Goal: Transaction & Acquisition: Purchase product/service

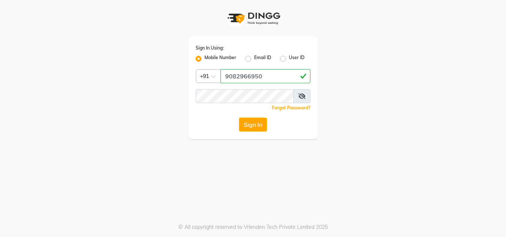
click at [232, 101] on div "Sign In Using: Mobile Number Email ID User ID Country Code × [PHONE_NUMBER] Rem…" at bounding box center [253, 88] width 130 height 103
click at [240, 123] on button "Sign In" at bounding box center [253, 125] width 28 height 14
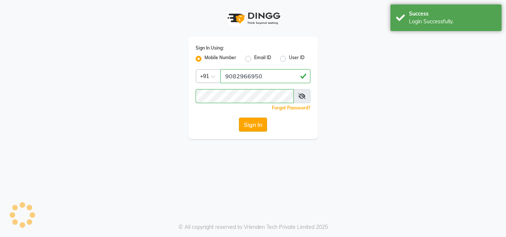
select select "service"
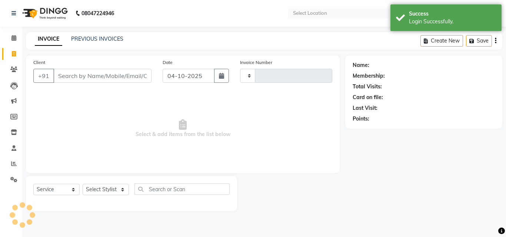
type input "1168"
select select "7246"
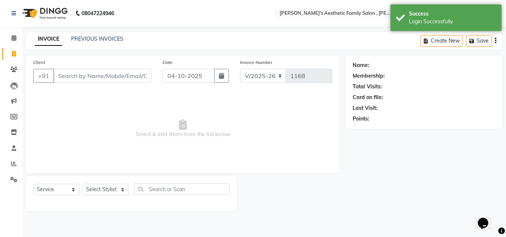
click at [64, 75] on input "Client" at bounding box center [102, 76] width 98 height 14
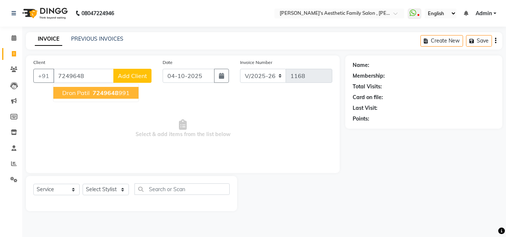
click at [66, 95] on span "dron patil" at bounding box center [75, 92] width 27 height 7
type input "7249648991"
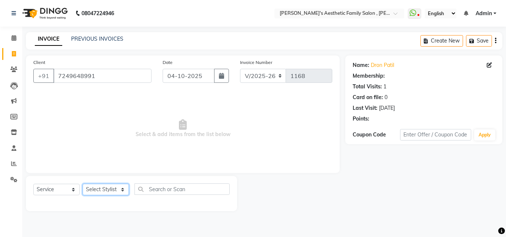
click at [111, 191] on select "Select Stylist aarti mam(owner) kaif sahakib [PERSON_NAME] [PERSON_NAME] [PERSO…" at bounding box center [106, 189] width 46 height 11
select select "89788"
click at [83, 184] on select "Select Stylist aarti mam(owner) kaif sahakib [PERSON_NAME] [PERSON_NAME] [PERSO…" at bounding box center [106, 189] width 46 height 11
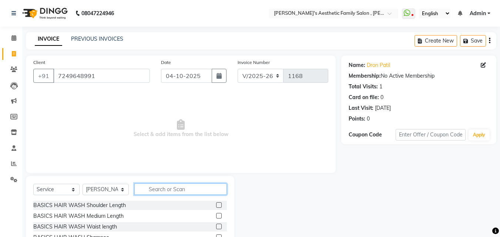
click at [151, 187] on input "text" at bounding box center [180, 189] width 93 height 11
type input "a"
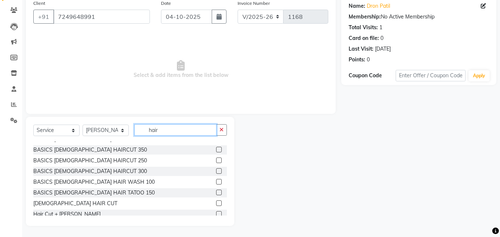
scroll to position [118, 0]
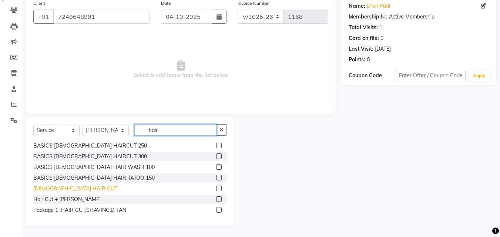
type input "hair"
click at [41, 192] on div "[DEMOGRAPHIC_DATA] HAIR CUT" at bounding box center [75, 189] width 84 height 8
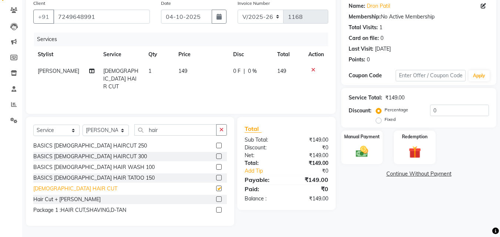
checkbox input "false"
click at [365, 149] on img at bounding box center [362, 151] width 21 height 15
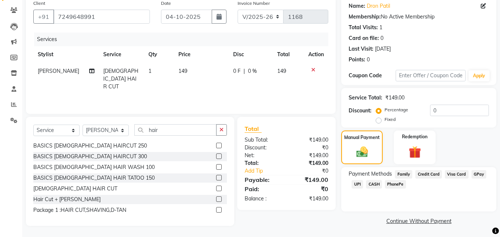
click at [370, 185] on span "CASH" at bounding box center [374, 184] width 16 height 9
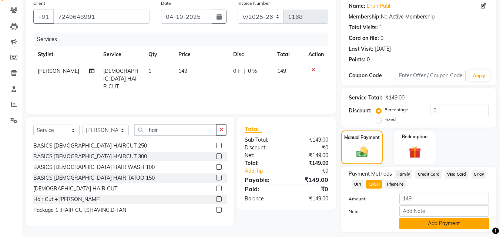
click at [444, 223] on button "Add Payment" at bounding box center [444, 223] width 90 height 11
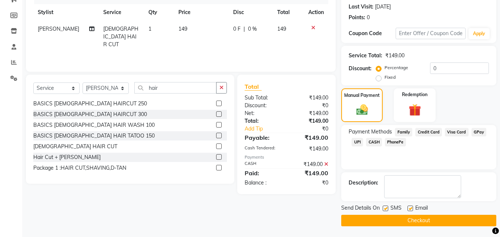
scroll to position [102, 0]
click at [410, 221] on button "Checkout" at bounding box center [418, 220] width 155 height 11
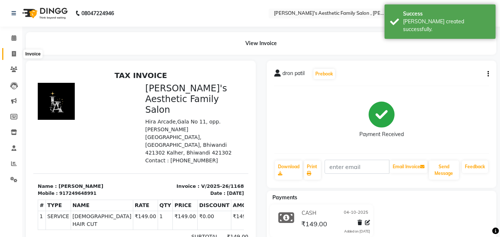
click at [13, 51] on icon at bounding box center [14, 54] width 4 height 6
select select "service"
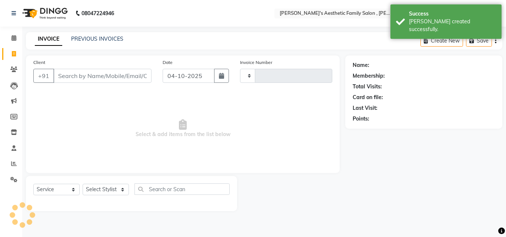
type input "1169"
select select "7246"
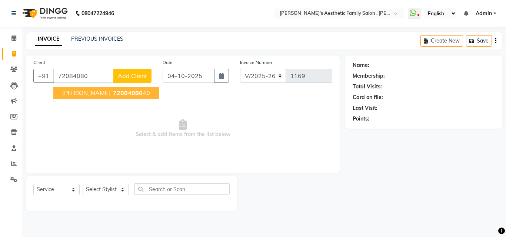
click at [67, 94] on span "[PERSON_NAME]" at bounding box center [86, 92] width 48 height 7
type input "7208408040"
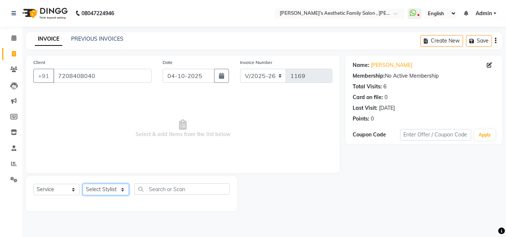
click at [105, 190] on select "Select Stylist aarti mam(owner) kaif sahakib [PERSON_NAME] [PERSON_NAME] [PERSO…" at bounding box center [106, 189] width 46 height 11
select select "89788"
click at [83, 184] on select "Select Stylist aarti mam(owner) kaif sahakib [PERSON_NAME] [PERSON_NAME] [PERSO…" at bounding box center [106, 189] width 46 height 11
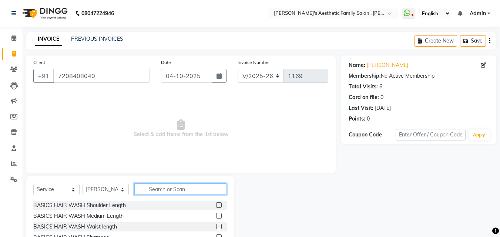
click at [153, 192] on input "text" at bounding box center [180, 189] width 93 height 11
type input "hair"
click at [221, 233] on div at bounding box center [221, 237] width 11 height 9
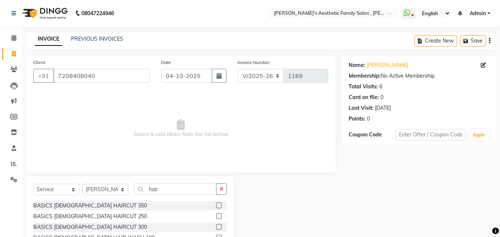
scroll to position [130, 0]
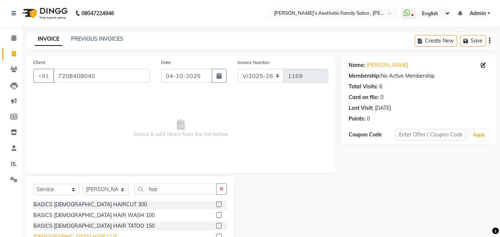
click at [70, 234] on div "[DEMOGRAPHIC_DATA] HAIR CUT" at bounding box center [75, 237] width 84 height 8
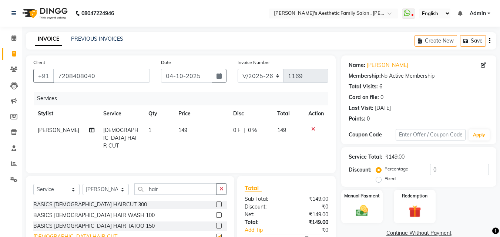
checkbox input "false"
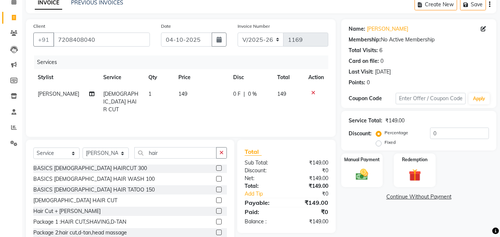
scroll to position [59, 0]
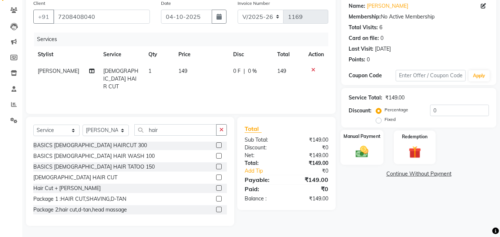
click at [368, 149] on img at bounding box center [362, 151] width 21 height 15
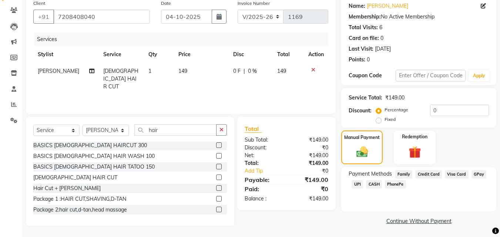
click at [372, 184] on span "CASH" at bounding box center [374, 184] width 16 height 9
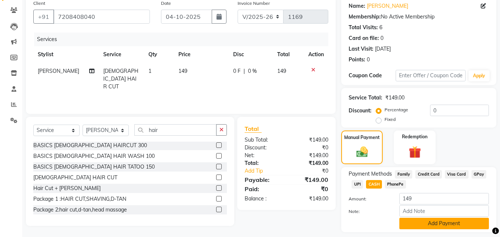
click at [453, 226] on button "Add Payment" at bounding box center [444, 223] width 90 height 11
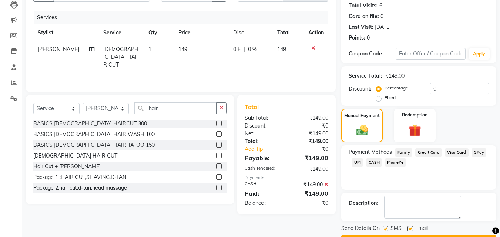
scroll to position [102, 0]
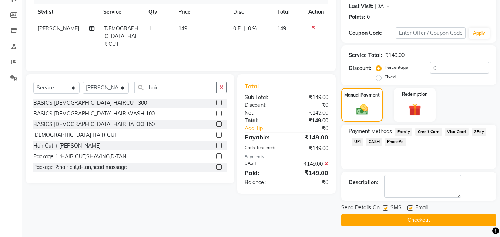
click at [426, 221] on button "Checkout" at bounding box center [418, 220] width 155 height 11
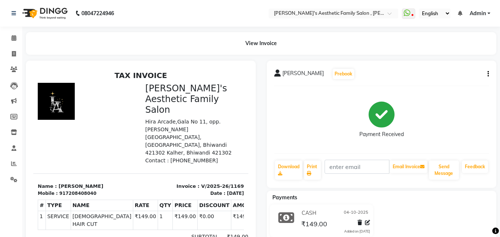
click at [110, 94] on div at bounding box center [87, 124] width 108 height 82
click at [14, 42] on span at bounding box center [13, 38] width 13 height 9
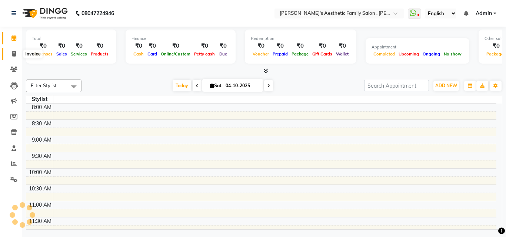
click at [14, 51] on icon at bounding box center [14, 54] width 4 height 6
select select "service"
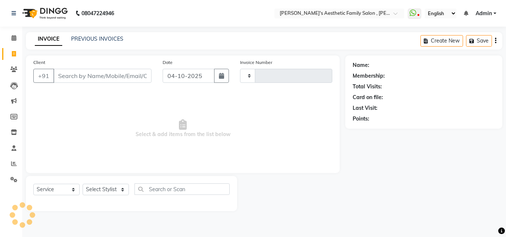
type input "1170"
select select "7246"
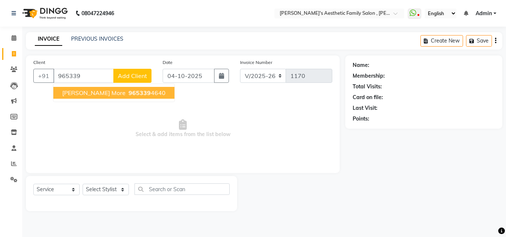
click at [66, 93] on span "[PERSON_NAME] more" at bounding box center [93, 92] width 63 height 7
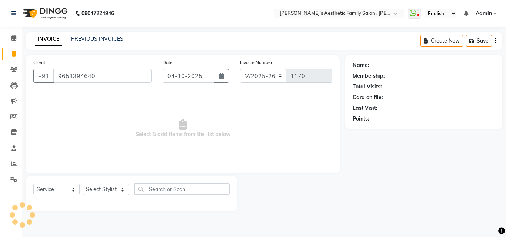
type input "9653394640"
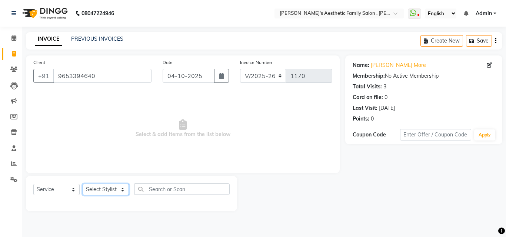
click at [118, 190] on select "Select Stylist aarti mam(owner) kaif sahakib [PERSON_NAME] [PERSON_NAME] [PERSO…" at bounding box center [106, 189] width 46 height 11
select select "62693"
click at [83, 184] on select "Select Stylist aarti mam(owner) kaif sahakib [PERSON_NAME] [PERSON_NAME] [PERSO…" at bounding box center [106, 189] width 46 height 11
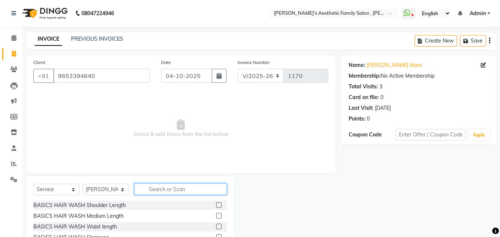
click at [157, 190] on input "text" at bounding box center [180, 189] width 93 height 11
type input "a"
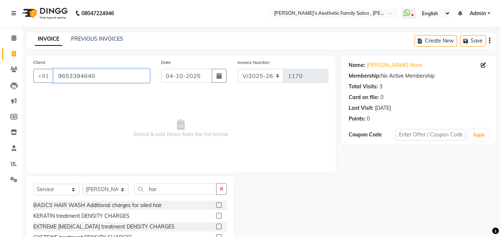
click at [114, 73] on input "9653394640" at bounding box center [101, 76] width 97 height 14
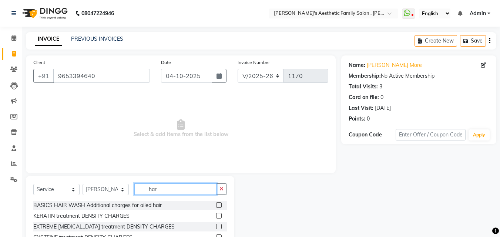
click at [166, 188] on input "har" at bounding box center [175, 189] width 82 height 11
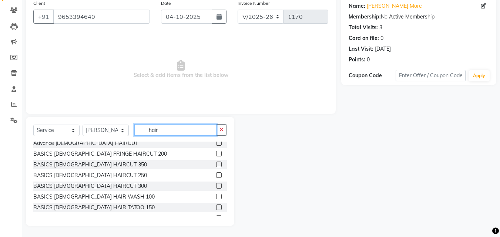
scroll to position [104, 0]
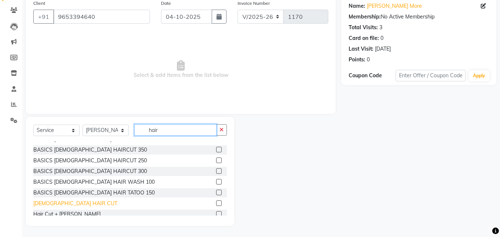
type input "hair"
click at [61, 201] on div "[DEMOGRAPHIC_DATA] HAIR CUT" at bounding box center [75, 204] width 84 height 8
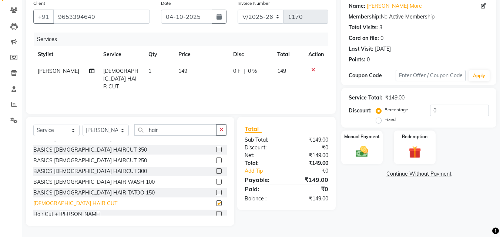
checkbox input "false"
click at [60, 215] on div "Hair Cut + [PERSON_NAME]" at bounding box center [66, 215] width 67 height 8
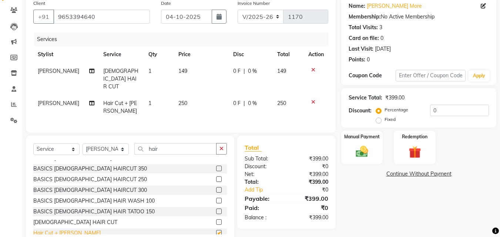
checkbox input "false"
click at [314, 70] on icon at bounding box center [313, 69] width 4 height 5
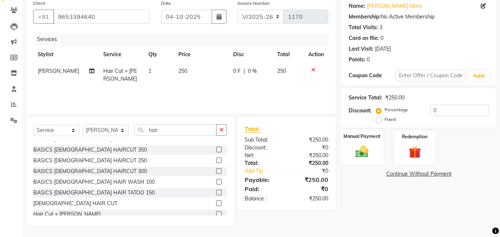
click at [354, 154] on img at bounding box center [362, 151] width 21 height 15
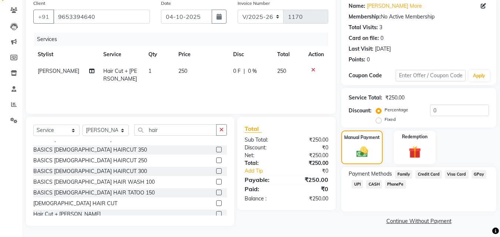
click at [369, 186] on span "CASH" at bounding box center [374, 184] width 16 height 9
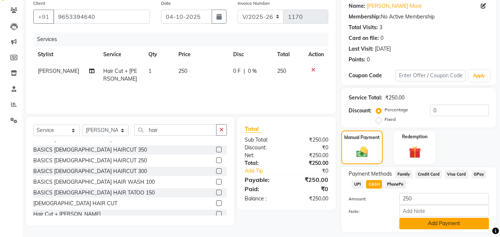
click at [436, 226] on button "Add Payment" at bounding box center [444, 223] width 90 height 11
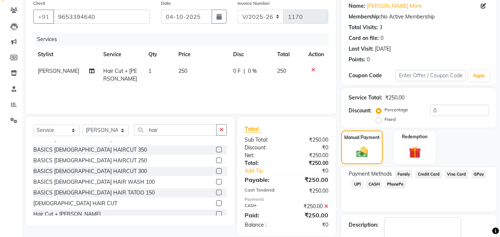
scroll to position [102, 0]
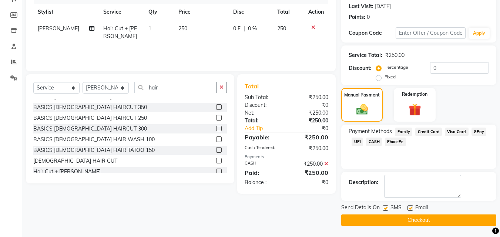
click at [448, 219] on button "Checkout" at bounding box center [418, 220] width 155 height 11
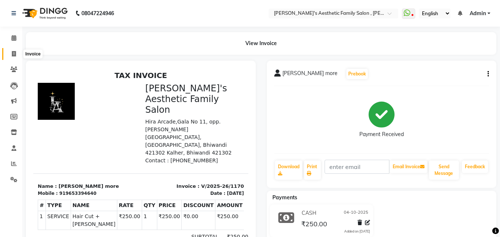
click at [15, 51] on icon at bounding box center [14, 54] width 4 height 6
select select "service"
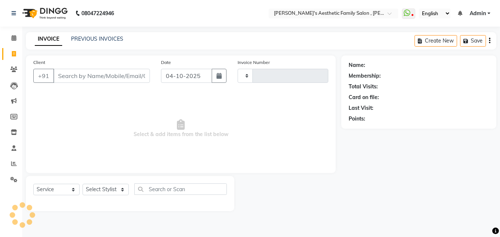
type input "1171"
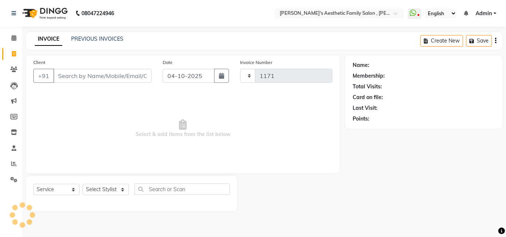
select select "7246"
click at [64, 73] on input "Client" at bounding box center [102, 76] width 98 height 14
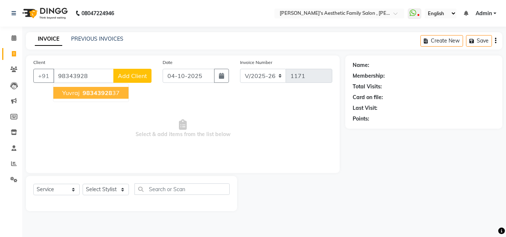
drag, startPoint x: 64, startPoint y: 73, endPoint x: 70, endPoint y: 94, distance: 21.4
click at [70, 83] on div "[PHONE_NUMBER] [PERSON_NAME] 98343928 37 Add Client" at bounding box center [92, 76] width 118 height 14
click at [70, 94] on span "yuvraj" at bounding box center [70, 92] width 17 height 7
type input "9834392837"
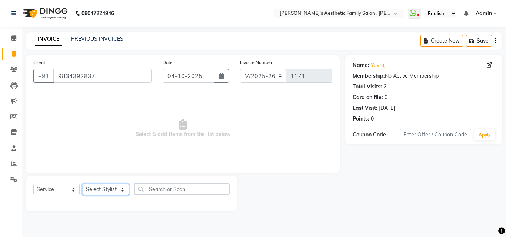
click at [105, 190] on select "Select Stylist aarti mam(owner) kaif sahakib [PERSON_NAME] [PERSON_NAME] [PERSO…" at bounding box center [106, 189] width 46 height 11
select select "62693"
click at [83, 184] on select "Select Stylist aarti mam(owner) kaif sahakib [PERSON_NAME] [PERSON_NAME] [PERSO…" at bounding box center [106, 189] width 46 height 11
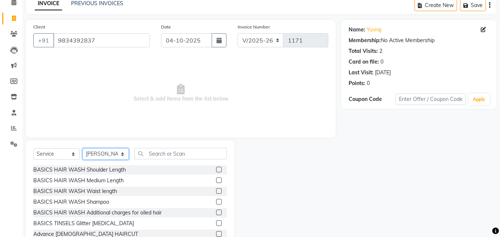
scroll to position [59, 0]
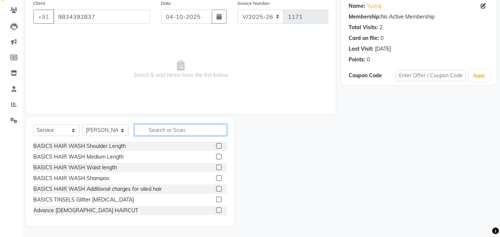
click at [154, 127] on input "text" at bounding box center [180, 129] width 93 height 11
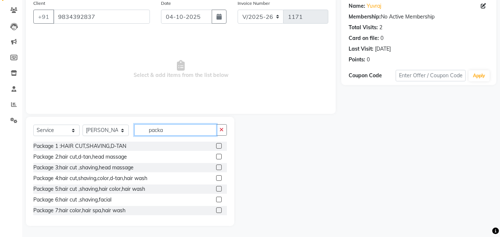
type input "packa"
click at [216, 188] on label at bounding box center [219, 189] width 6 height 6
click at [216, 188] on input "checkbox" at bounding box center [218, 189] width 5 height 5
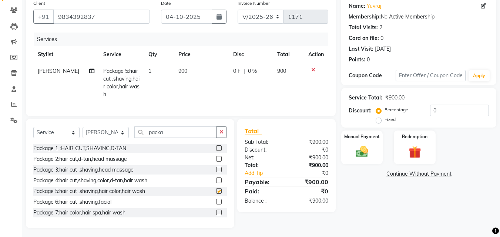
checkbox input "false"
click at [216, 183] on label at bounding box center [219, 181] width 6 height 6
click at [216, 183] on input "checkbox" at bounding box center [218, 180] width 5 height 5
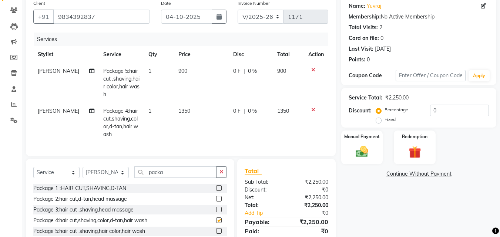
checkbox input "false"
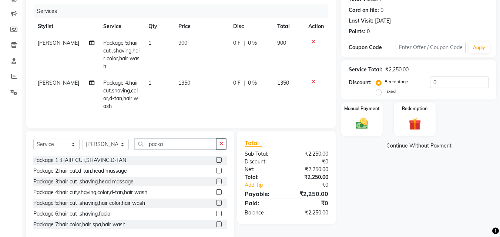
scroll to position [107, 0]
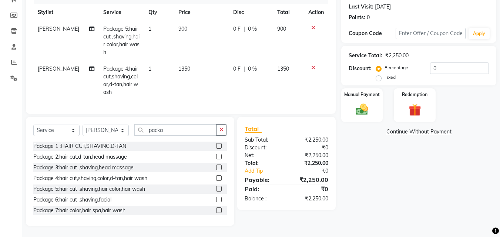
click at [216, 199] on label at bounding box center [219, 200] width 6 height 6
click at [216, 199] on input "checkbox" at bounding box center [218, 200] width 5 height 5
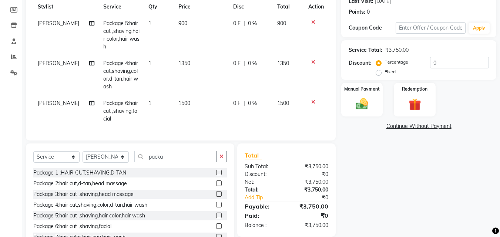
click at [216, 229] on label at bounding box center [219, 227] width 6 height 6
click at [216, 229] on input "checkbox" at bounding box center [218, 226] width 5 height 5
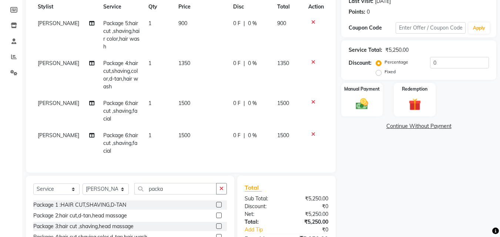
checkbox input "false"
click at [311, 103] on icon at bounding box center [313, 102] width 4 height 5
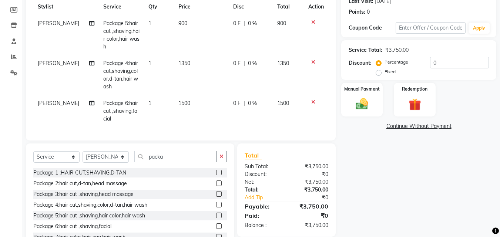
click at [312, 61] on icon at bounding box center [313, 62] width 4 height 5
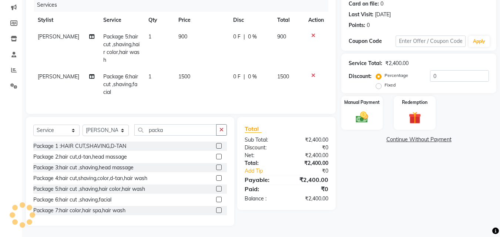
click at [314, 73] on icon at bounding box center [313, 75] width 4 height 5
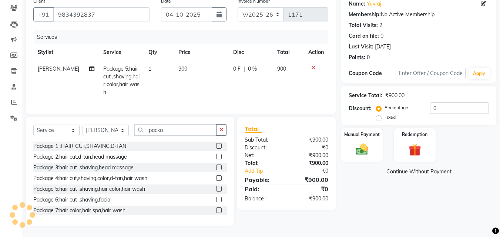
scroll to position [67, 0]
click at [235, 65] on span "0 F" at bounding box center [236, 69] width 7 height 8
select select "62693"
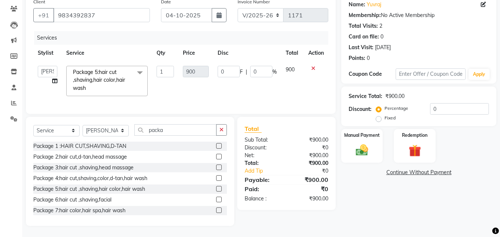
scroll to position [66, 0]
click at [234, 67] on input "0" at bounding box center [229, 71] width 22 height 11
type input "150"
click at [225, 79] on td "150 F | 0 %" at bounding box center [247, 80] width 68 height 39
select select "62693"
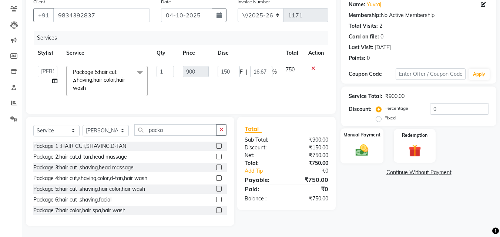
click at [357, 143] on img at bounding box center [362, 150] width 21 height 15
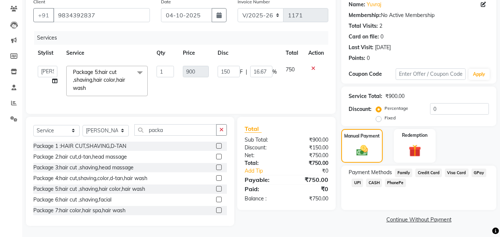
click at [477, 169] on span "GPay" at bounding box center [479, 173] width 15 height 9
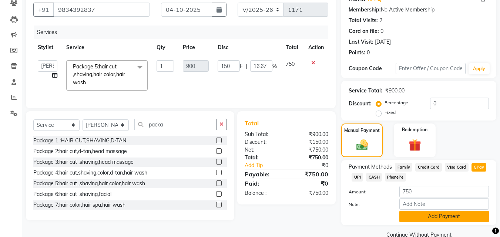
click at [420, 216] on button "Add Payment" at bounding box center [444, 216] width 90 height 11
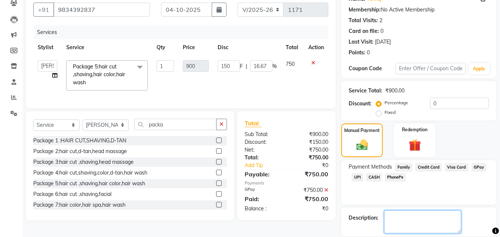
click at [414, 221] on textarea at bounding box center [422, 222] width 77 height 23
type textarea "5"
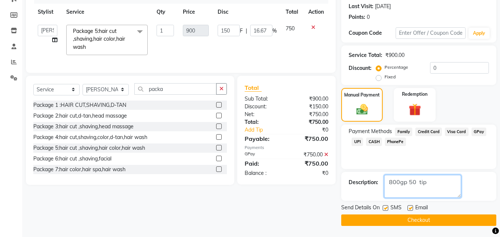
type textarea "800gp 50 tip"
click at [436, 221] on button "Checkout" at bounding box center [418, 220] width 155 height 11
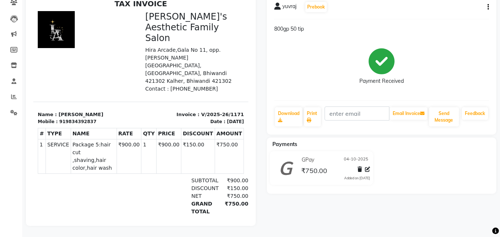
scroll to position [6, 0]
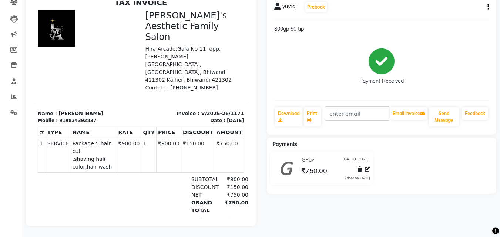
click at [67, 117] on div "919834392837" at bounding box center [77, 120] width 37 height 7
click at [182, 47] on p "Hira Arcade,Gala No 11, opp. [PERSON_NAME][GEOGRAPHIC_DATA], [GEOGRAPHIC_DATA],…" at bounding box center [194, 64] width 99 height 39
click at [17, 15] on icon at bounding box center [13, 18] width 7 height 7
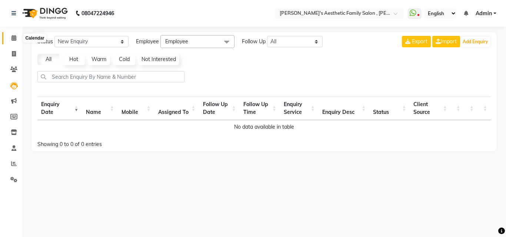
click at [14, 37] on icon at bounding box center [13, 38] width 5 height 6
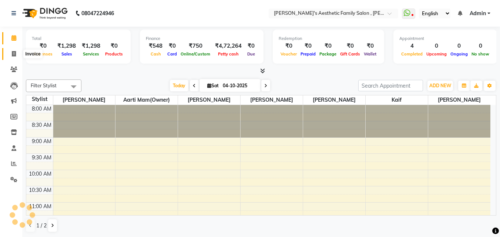
click at [13, 54] on icon at bounding box center [14, 54] width 4 height 6
select select "service"
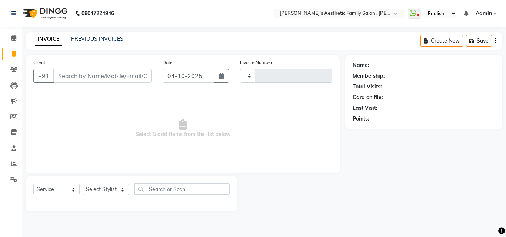
type input "1172"
select select "7246"
click at [60, 74] on input "Client" at bounding box center [102, 76] width 98 height 14
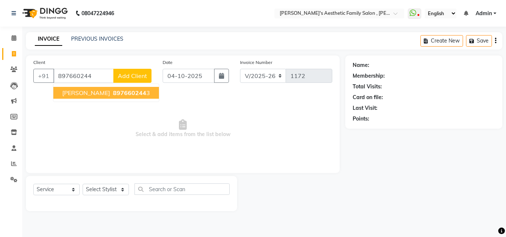
click at [74, 89] on span "[PERSON_NAME]" at bounding box center [86, 92] width 48 height 7
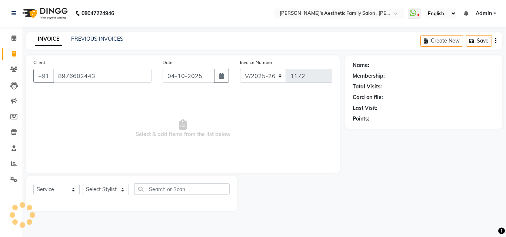
type input "8976602443"
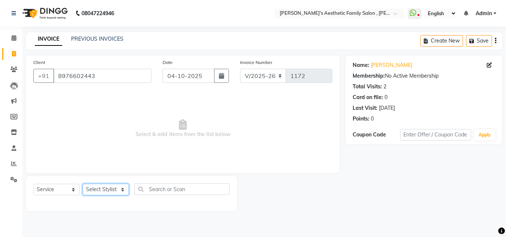
click at [105, 189] on select "Select Stylist aarti mam(owner) kaif sahakib [PERSON_NAME] [PERSON_NAME] [PERSO…" at bounding box center [106, 189] width 46 height 11
select select "89788"
click at [83, 184] on select "Select Stylist aarti mam(owner) kaif sahakib [PERSON_NAME] [PERSON_NAME] [PERSO…" at bounding box center [106, 189] width 46 height 11
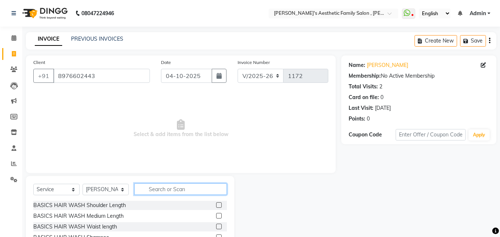
click at [150, 189] on input "text" at bounding box center [180, 189] width 93 height 11
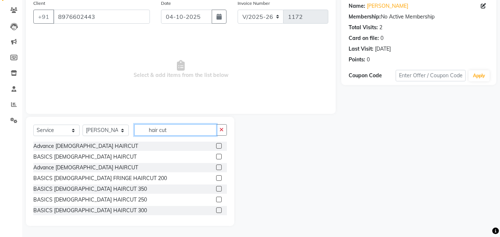
scroll to position [15, 0]
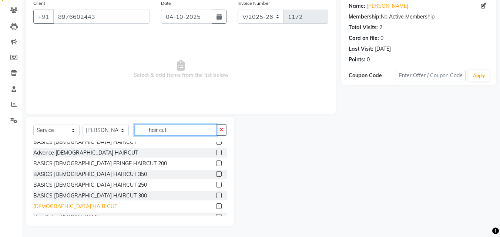
type input "hair cut"
click at [67, 206] on div "[DEMOGRAPHIC_DATA] HAIR CUT" at bounding box center [75, 207] width 84 height 8
checkbox input "false"
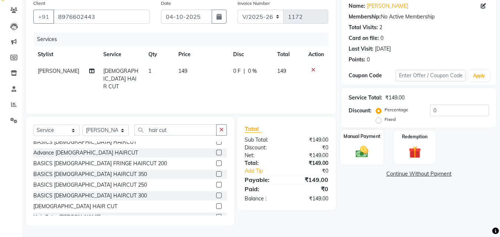
click at [369, 153] on img at bounding box center [362, 151] width 21 height 15
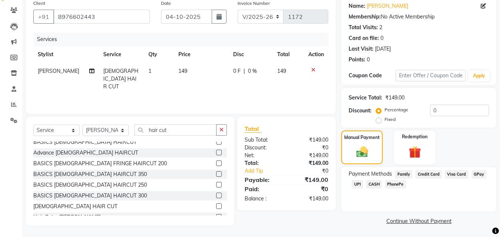
click at [475, 174] on span "GPay" at bounding box center [479, 174] width 15 height 9
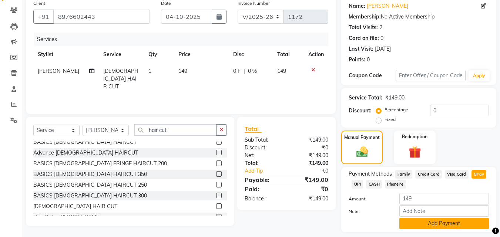
click at [458, 221] on button "Add Payment" at bounding box center [444, 223] width 90 height 11
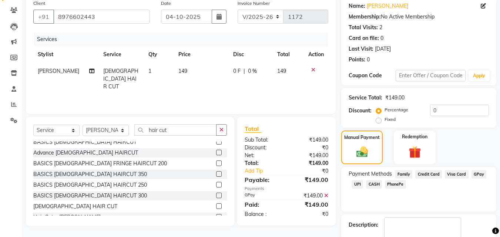
scroll to position [102, 0]
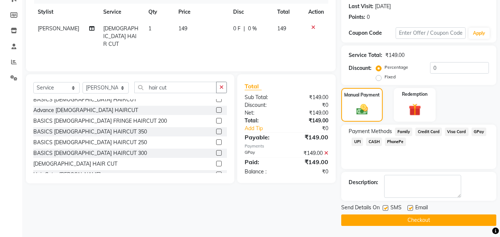
click at [409, 222] on button "Checkout" at bounding box center [418, 220] width 155 height 11
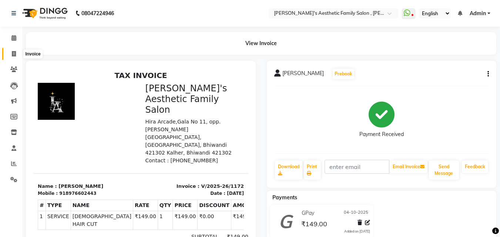
click at [15, 55] on icon at bounding box center [14, 54] width 4 height 6
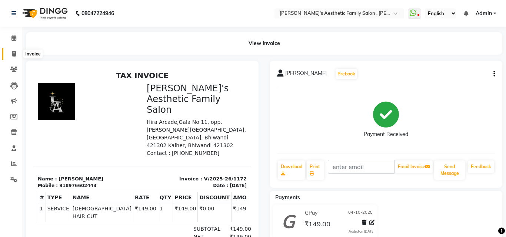
select select "7246"
select select "service"
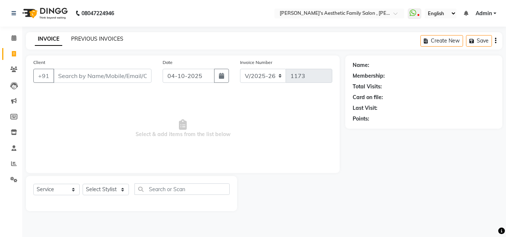
click at [78, 37] on link "PREVIOUS INVOICES" at bounding box center [97, 39] width 52 height 7
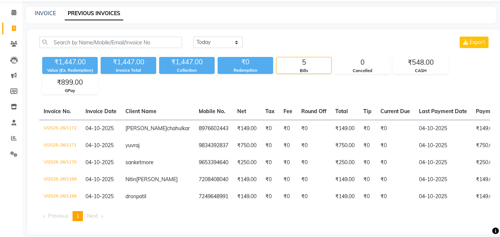
scroll to position [47, 0]
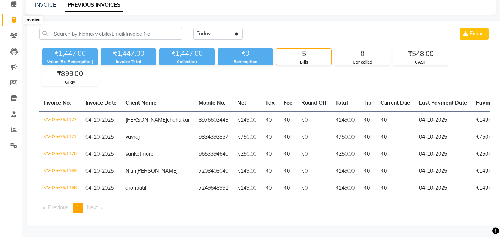
click at [11, 16] on span at bounding box center [13, 20] width 13 height 9
select select "service"
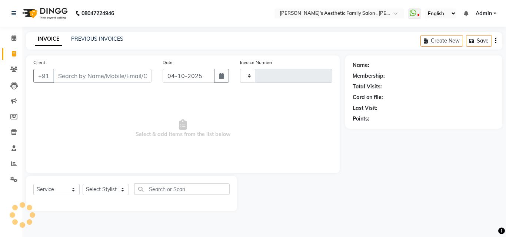
type input "1173"
select select "7246"
click at [65, 76] on input "Client" at bounding box center [102, 76] width 98 height 14
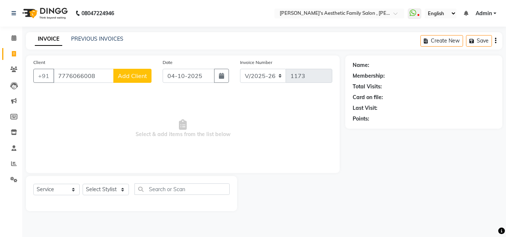
type input "7776066008"
click at [133, 78] on span "Add Client" at bounding box center [132, 75] width 29 height 7
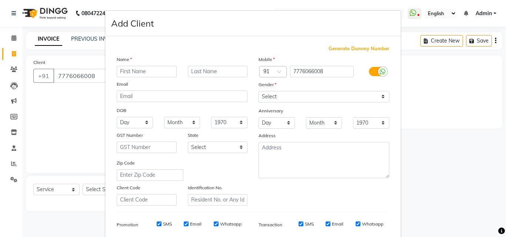
type input "a"
type input "sandeep"
click at [195, 68] on input "text" at bounding box center [218, 71] width 60 height 11
type input "patil"
click at [379, 99] on select "Select [DEMOGRAPHIC_DATA] [DEMOGRAPHIC_DATA] Other Prefer Not To Say" at bounding box center [323, 96] width 131 height 11
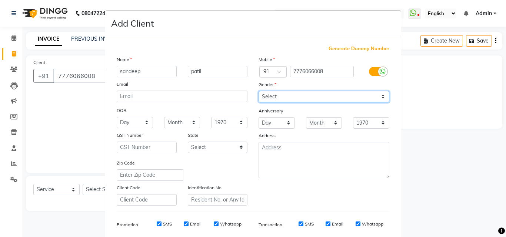
select select "[DEMOGRAPHIC_DATA]"
click at [258, 91] on select "Select [DEMOGRAPHIC_DATA] [DEMOGRAPHIC_DATA] Other Prefer Not To Say" at bounding box center [323, 96] width 131 height 11
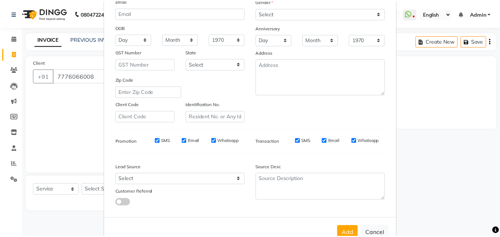
scroll to position [104, 0]
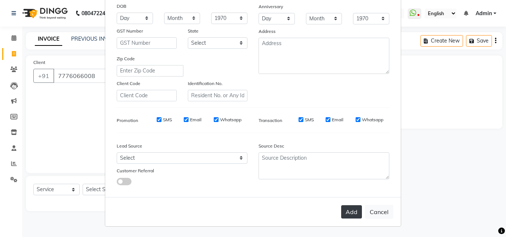
click at [341, 210] on button "Add" at bounding box center [351, 211] width 21 height 13
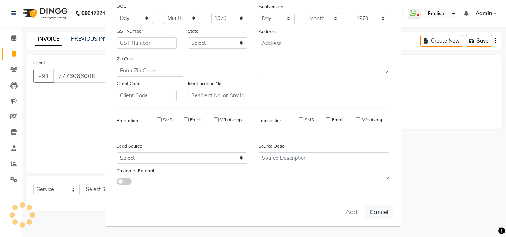
select select
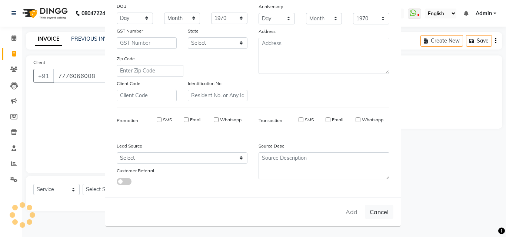
select select
checkbox input "false"
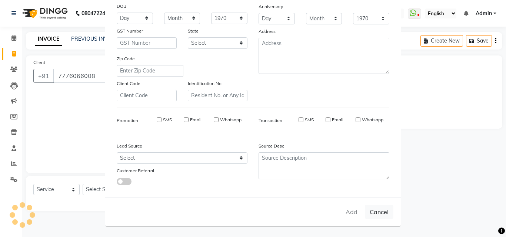
checkbox input "false"
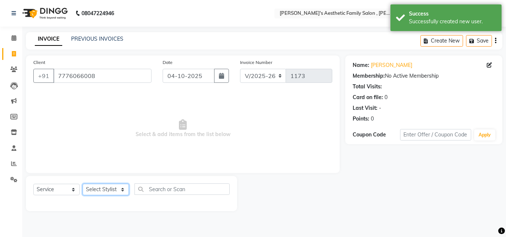
click at [94, 192] on select "Select Stylist aarti mam(owner) kaif sahakib [PERSON_NAME] [PERSON_NAME] [PERSO…" at bounding box center [106, 189] width 46 height 11
select select "89788"
click at [83, 184] on select "Select Stylist aarti mam(owner) kaif sahakib [PERSON_NAME] [PERSON_NAME] [PERSO…" at bounding box center [106, 189] width 46 height 11
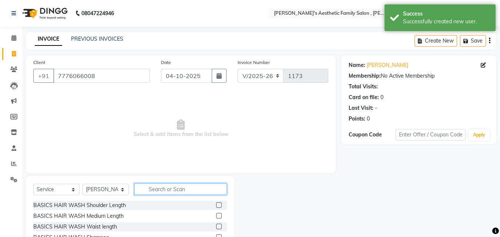
click at [151, 185] on input "text" at bounding box center [180, 189] width 93 height 11
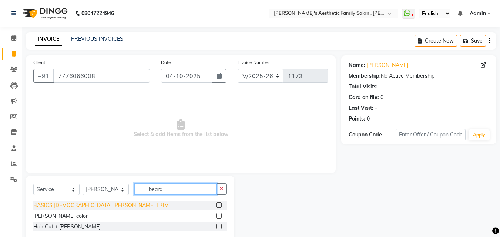
type input "beard"
click at [59, 207] on div "BASICS [DEMOGRAPHIC_DATA] [PERSON_NAME] TRIM" at bounding box center [100, 206] width 135 height 8
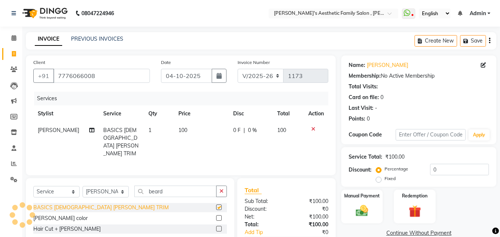
checkbox input "false"
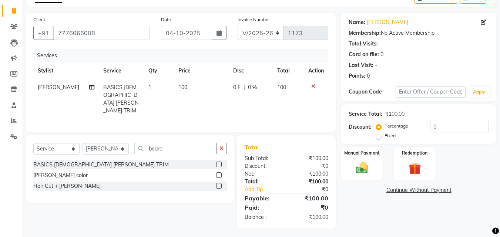
scroll to position [43, 0]
click at [376, 163] on div "Manual Payment" at bounding box center [362, 163] width 43 height 35
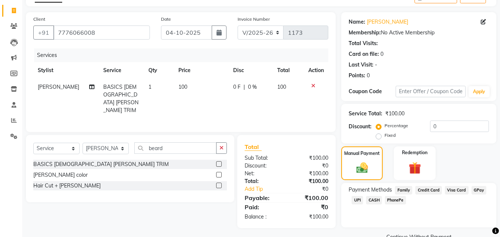
click at [373, 200] on span "CASH" at bounding box center [374, 200] width 16 height 9
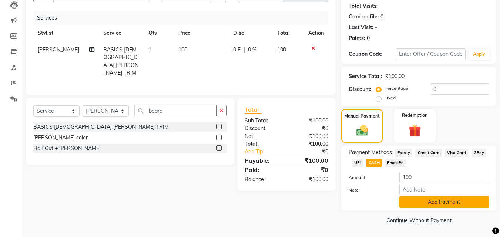
click at [431, 202] on button "Add Payment" at bounding box center [444, 202] width 90 height 11
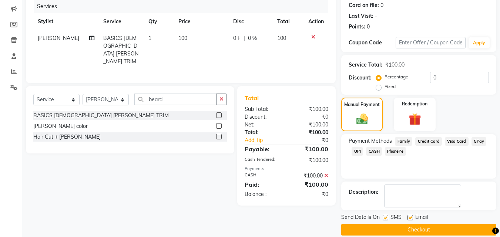
scroll to position [102, 0]
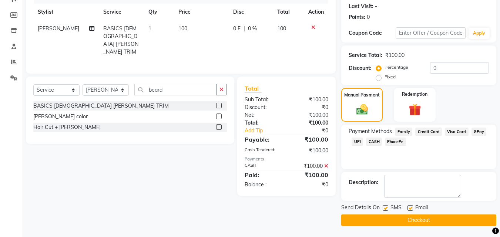
click at [425, 221] on button "Checkout" at bounding box center [418, 220] width 155 height 11
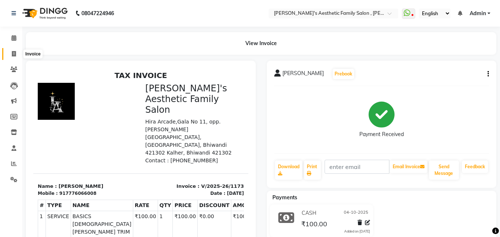
click at [17, 54] on span at bounding box center [13, 54] width 13 height 9
select select "service"
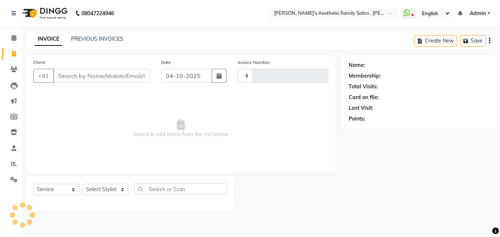
type input "1174"
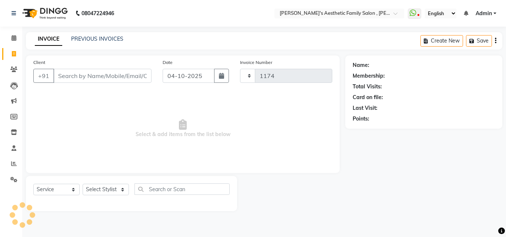
select select "7246"
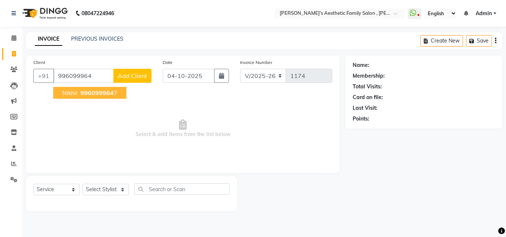
click at [64, 94] on span "nikhil" at bounding box center [69, 92] width 15 height 7
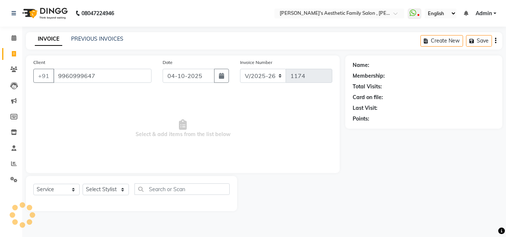
type input "9960999647"
click at [114, 190] on select "Select Stylist aarti mam(owner) kaif sahakib [PERSON_NAME] [PERSON_NAME] [PERSO…" at bounding box center [106, 189] width 46 height 11
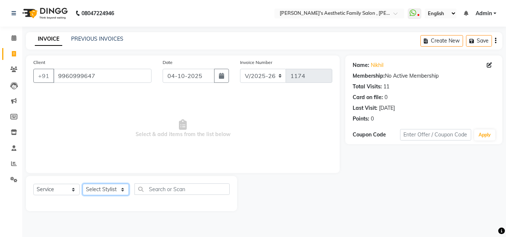
click at [114, 190] on select "Select Stylist aarti mam(owner) kaif sahakib [PERSON_NAME] [PERSON_NAME] [PERSO…" at bounding box center [106, 189] width 46 height 11
select select "62693"
click at [83, 184] on select "Select Stylist aarti mam(owner) kaif sahakib [PERSON_NAME] [PERSON_NAME] [PERSO…" at bounding box center [106, 189] width 46 height 11
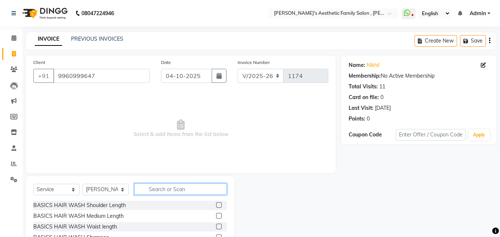
click at [150, 191] on input "text" at bounding box center [180, 189] width 93 height 11
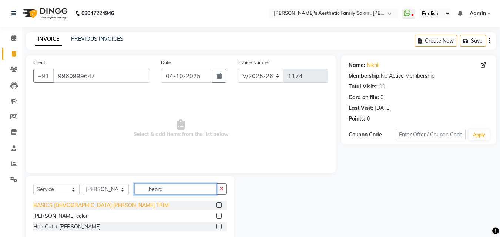
type input "beard"
click at [90, 207] on div "BASICS [DEMOGRAPHIC_DATA] [PERSON_NAME] TRIM" at bounding box center [100, 206] width 135 height 8
checkbox input "false"
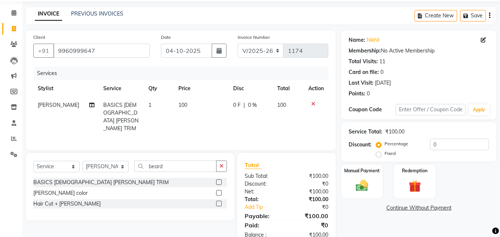
scroll to position [43, 0]
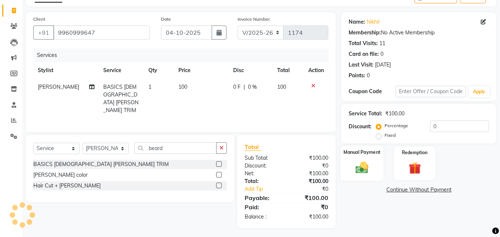
click at [366, 170] on img at bounding box center [362, 167] width 21 height 15
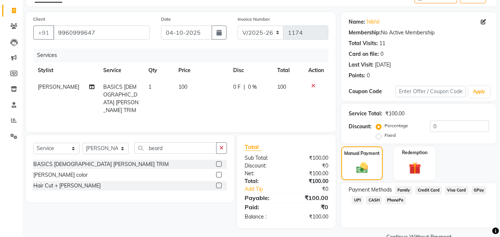
click at [479, 189] on span "GPay" at bounding box center [479, 190] width 15 height 9
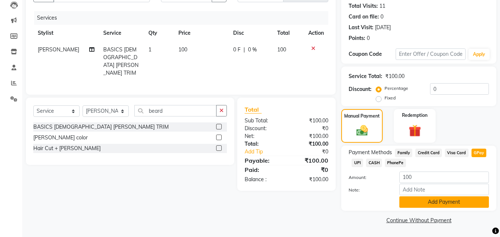
click at [442, 200] on button "Add Payment" at bounding box center [444, 202] width 90 height 11
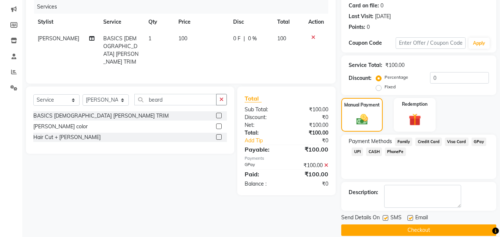
scroll to position [102, 0]
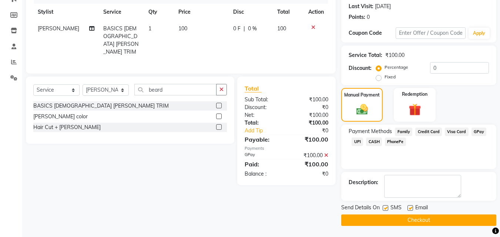
click at [439, 219] on button "Checkout" at bounding box center [418, 220] width 155 height 11
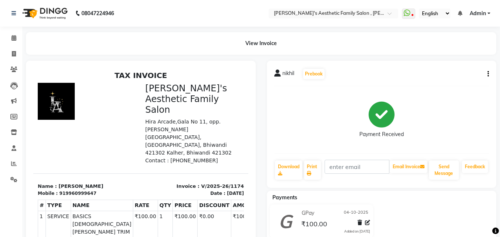
click at [439, 219] on div "GPay [DATE] ₹100.00 Added on [DATE]" at bounding box center [381, 223] width 241 height 37
click at [14, 55] on icon at bounding box center [14, 54] width 4 height 6
select select "service"
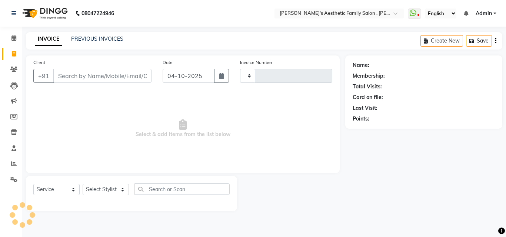
type input "1175"
select select "7246"
click at [94, 37] on link "PREVIOUS INVOICES" at bounding box center [97, 39] width 52 height 7
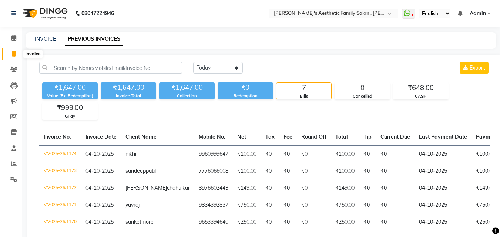
click at [16, 52] on span at bounding box center [13, 54] width 13 height 9
select select "service"
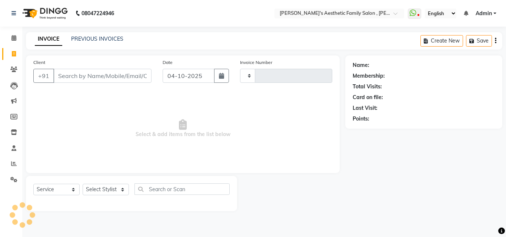
type input "1175"
select select "7246"
click at [64, 73] on input "Client" at bounding box center [102, 76] width 98 height 14
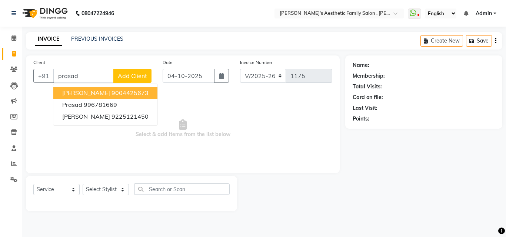
click at [85, 93] on span "[PERSON_NAME]" at bounding box center [86, 92] width 48 height 7
type input "9004425673"
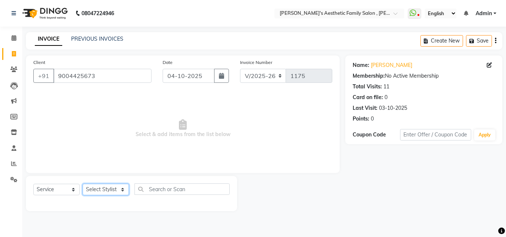
click at [118, 190] on select "Select Stylist aarti mam(owner) kaif sahakib [PERSON_NAME] [PERSON_NAME] [PERSO…" at bounding box center [106, 189] width 46 height 11
select select "62693"
click at [83, 184] on select "Select Stylist aarti mam(owner) kaif sahakib [PERSON_NAME] [PERSON_NAME] [PERSO…" at bounding box center [106, 189] width 46 height 11
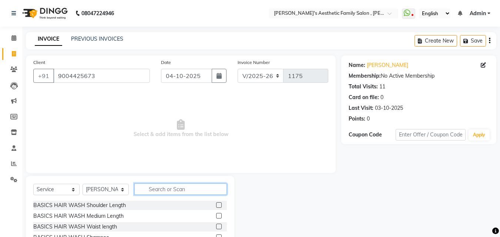
click at [162, 190] on input "text" at bounding box center [180, 189] width 93 height 11
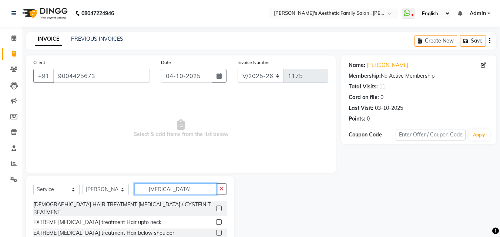
scroll to position [59, 0]
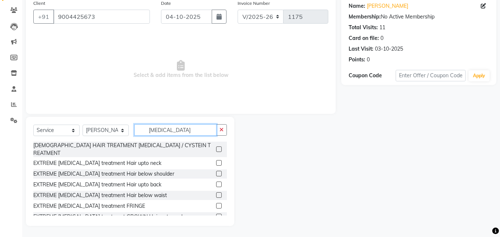
type input "[MEDICAL_DATA]"
click at [216, 192] on label at bounding box center [219, 195] width 6 height 6
click at [216, 193] on input "checkbox" at bounding box center [218, 195] width 5 height 5
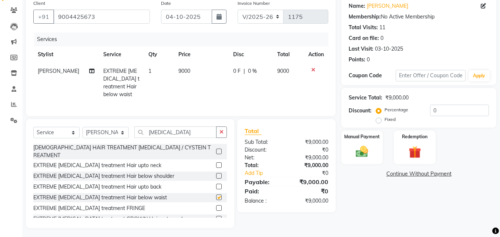
checkbox input "false"
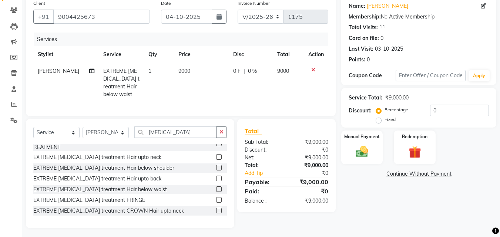
scroll to position [15, 0]
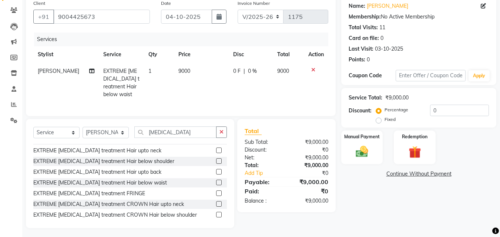
click at [216, 171] on label at bounding box center [219, 172] width 6 height 6
click at [216, 171] on input "checkbox" at bounding box center [218, 172] width 5 height 5
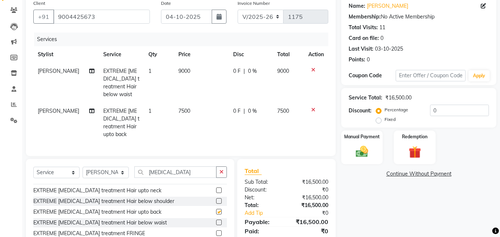
checkbox input "false"
click at [313, 108] on icon at bounding box center [313, 109] width 4 height 5
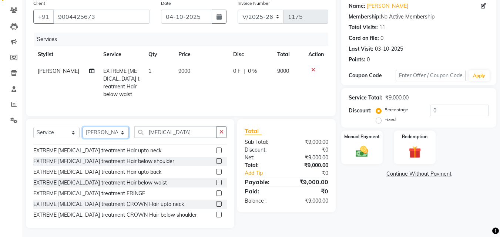
click at [121, 138] on select "Select Stylist aarti mam(owner) kaif sahakib [PERSON_NAME] [PERSON_NAME] [PERSO…" at bounding box center [106, 132] width 46 height 11
click at [89, 72] on icon at bounding box center [91, 70] width 5 height 5
select select "62693"
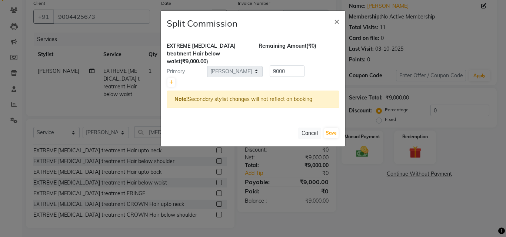
click at [315, 92] on div "Note! Secondary stylist changes will not reflect on booking" at bounding box center [253, 99] width 172 height 17
click at [172, 80] on icon at bounding box center [171, 82] width 4 height 4
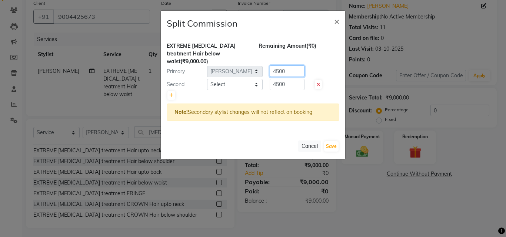
click at [288, 66] on input "4500" at bounding box center [286, 71] width 35 height 11
type input "4"
type input "2000"
click at [256, 79] on select "Select aarti mam(owner) kaif sahakib [PERSON_NAME] [PERSON_NAME] [PERSON_NAME] …" at bounding box center [235, 84] width 56 height 11
select select "76849"
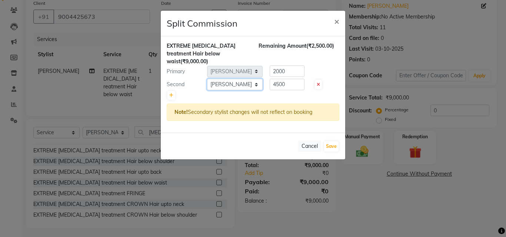
click at [207, 79] on select "Select aarti mam(owner) kaif sahakib [PERSON_NAME] [PERSON_NAME] [PERSON_NAME] …" at bounding box center [235, 84] width 56 height 11
click at [286, 79] on input "4500" at bounding box center [286, 84] width 35 height 11
type input "4"
type input "6500"
click at [290, 67] on input "2000" at bounding box center [286, 71] width 35 height 11
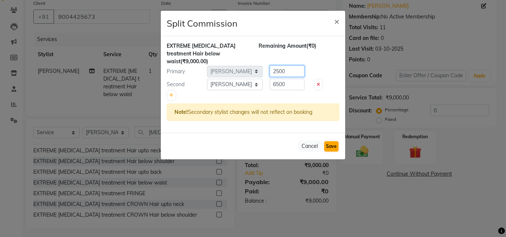
type input "2500"
click at [331, 141] on button "Save" at bounding box center [331, 146] width 14 height 10
select select "Select"
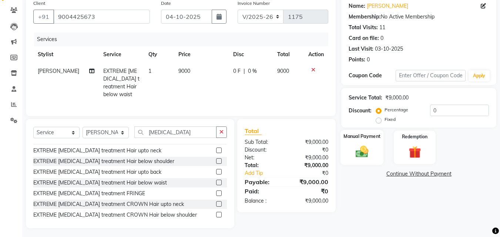
click at [362, 154] on img at bounding box center [362, 151] width 21 height 15
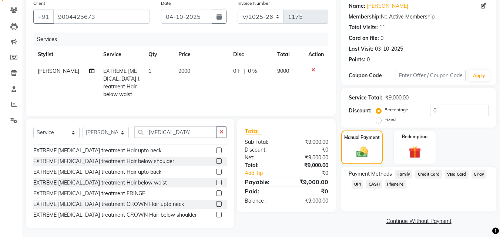
click at [477, 174] on span "GPay" at bounding box center [479, 174] width 15 height 9
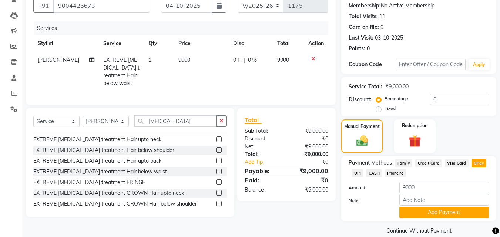
scroll to position [81, 0]
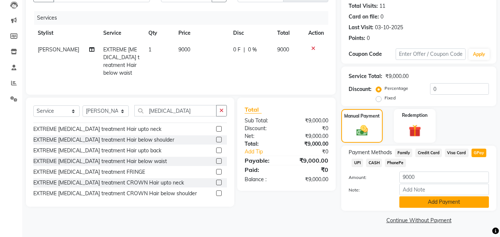
click at [454, 202] on button "Add Payment" at bounding box center [444, 202] width 90 height 11
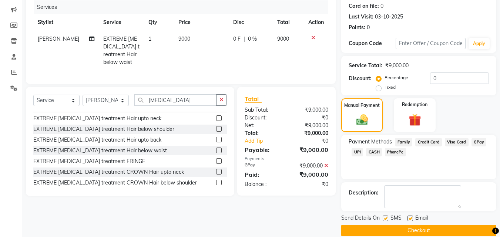
scroll to position [102, 0]
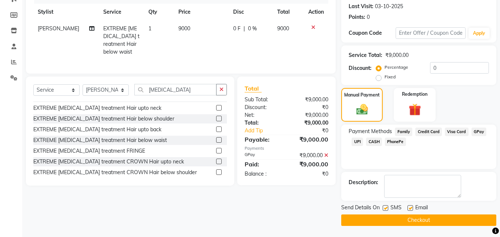
click at [402, 220] on button "Checkout" at bounding box center [418, 220] width 155 height 11
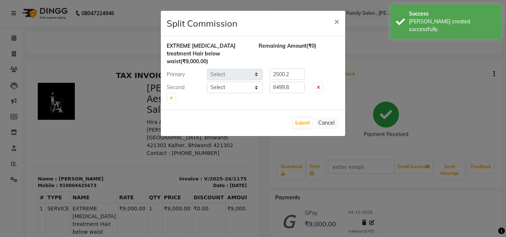
select select "62693"
select select "76849"
click at [306, 118] on button "Submit" at bounding box center [302, 123] width 19 height 10
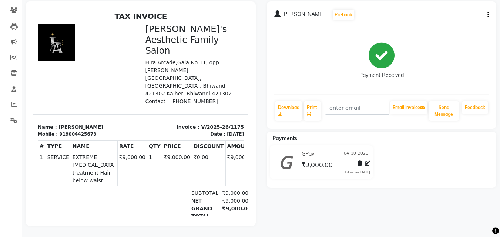
scroll to position [50, 0]
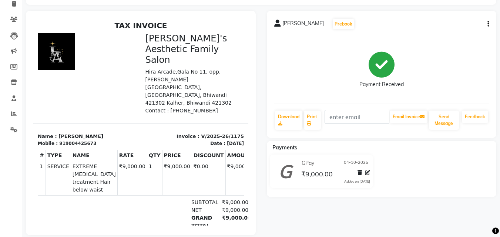
click at [490, 22] on div "[PERSON_NAME] Prebook Payment Received Download Print Email Invoice Send Messag…" at bounding box center [382, 74] width 230 height 127
click at [489, 22] on div "[PERSON_NAME] Prebook Payment Received Download Print Email Invoice Send Messag…" at bounding box center [382, 74] width 230 height 127
click at [489, 23] on div "[PERSON_NAME] Prebook Payment Received Download Print Email Invoice Send Messag…" at bounding box center [382, 74] width 230 height 127
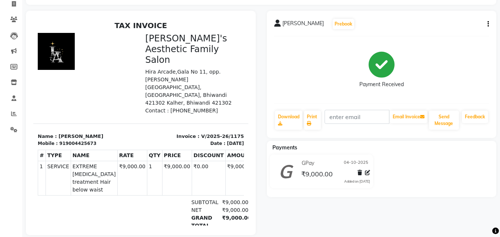
click at [489, 23] on div "[PERSON_NAME] Prebook Payment Received Download Print Email Invoice Send Messag…" at bounding box center [382, 74] width 230 height 127
click at [9, 17] on span at bounding box center [13, 20] width 13 height 9
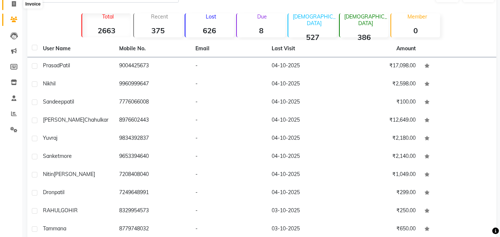
click at [15, 6] on icon at bounding box center [14, 4] width 4 height 6
select select "service"
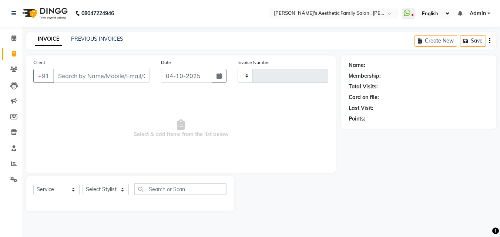
type input "1176"
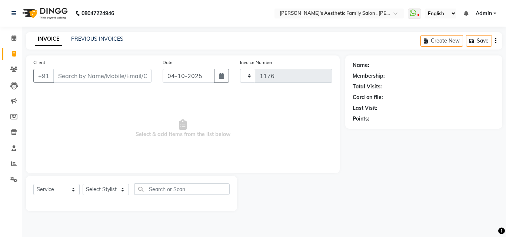
select select "7246"
click at [91, 38] on link "PREVIOUS INVOICES" at bounding box center [97, 39] width 52 height 7
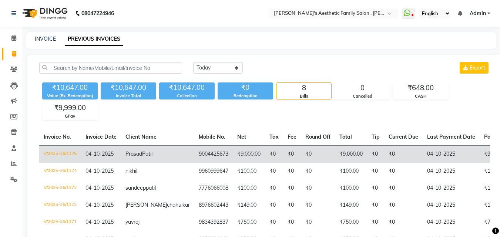
click at [367, 154] on td "₹0" at bounding box center [375, 153] width 17 height 17
